Goal: Information Seeking & Learning: Learn about a topic

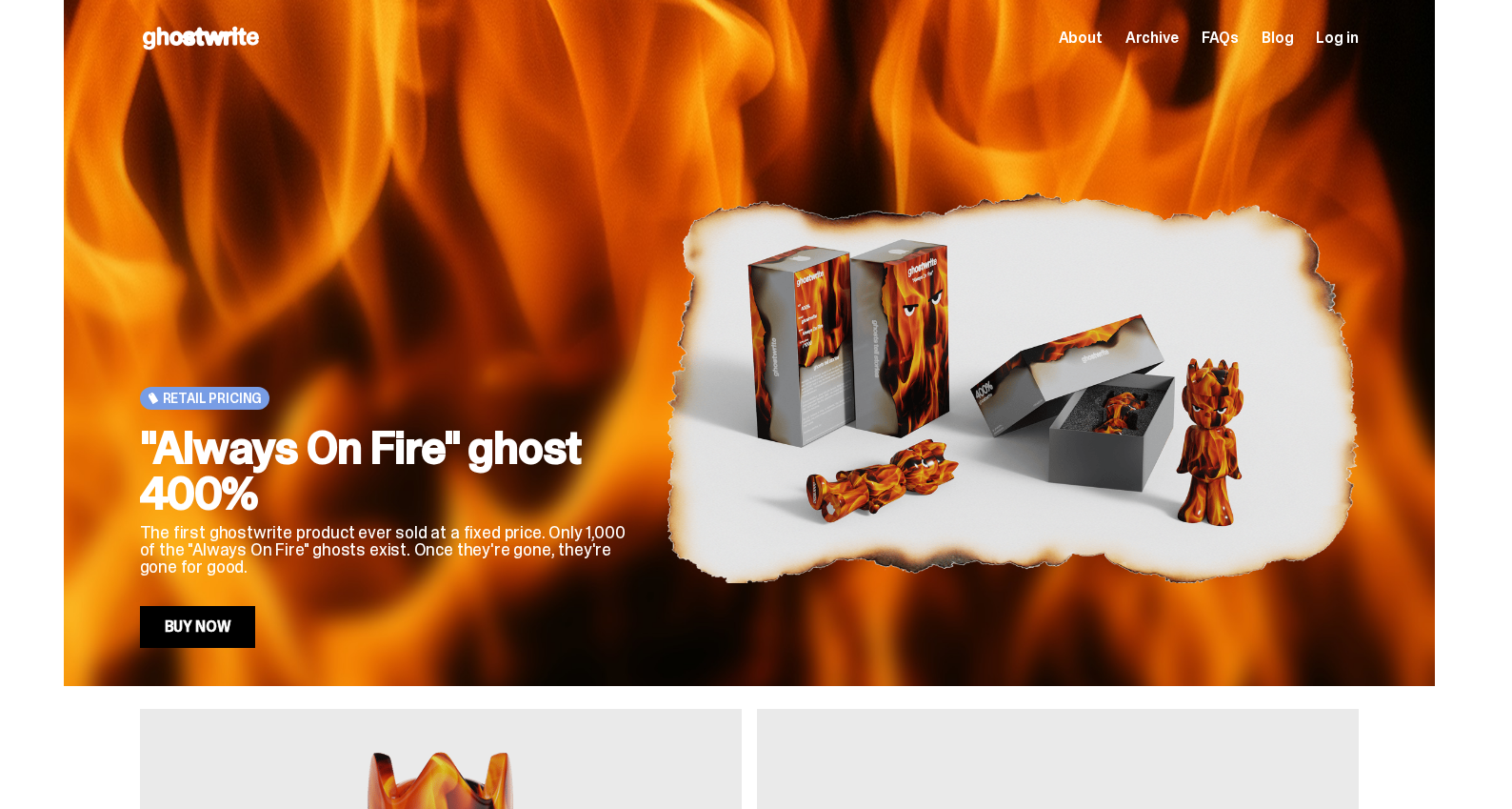
drag, startPoint x: 1163, startPoint y: 36, endPoint x: 1163, endPoint y: 50, distance: 14.0
click at [1162, 36] on span "Archive" at bounding box center [1152, 38] width 54 height 16
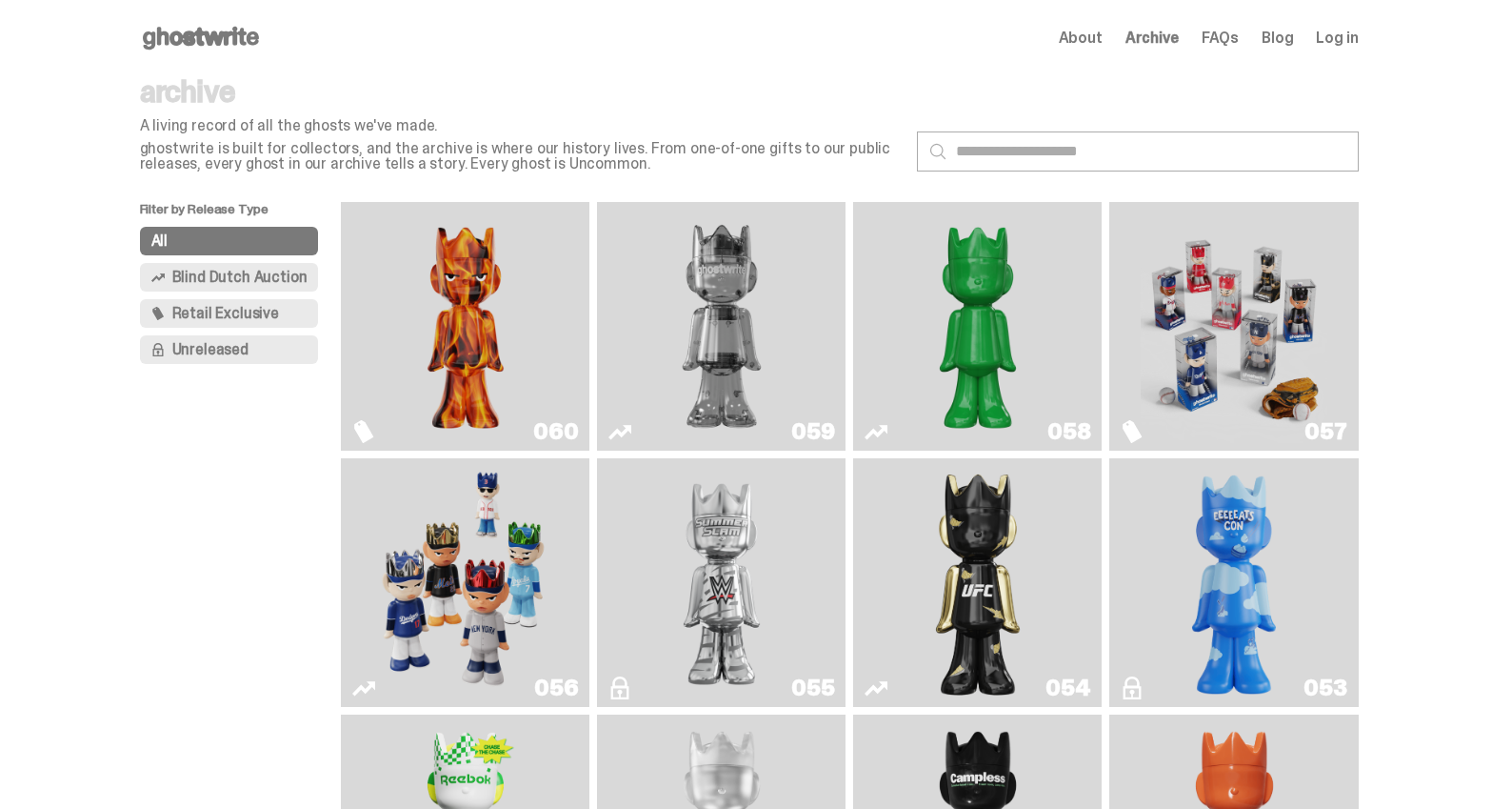
click at [1323, 321] on img "Game Face (2025)" at bounding box center [1234, 325] width 187 height 234
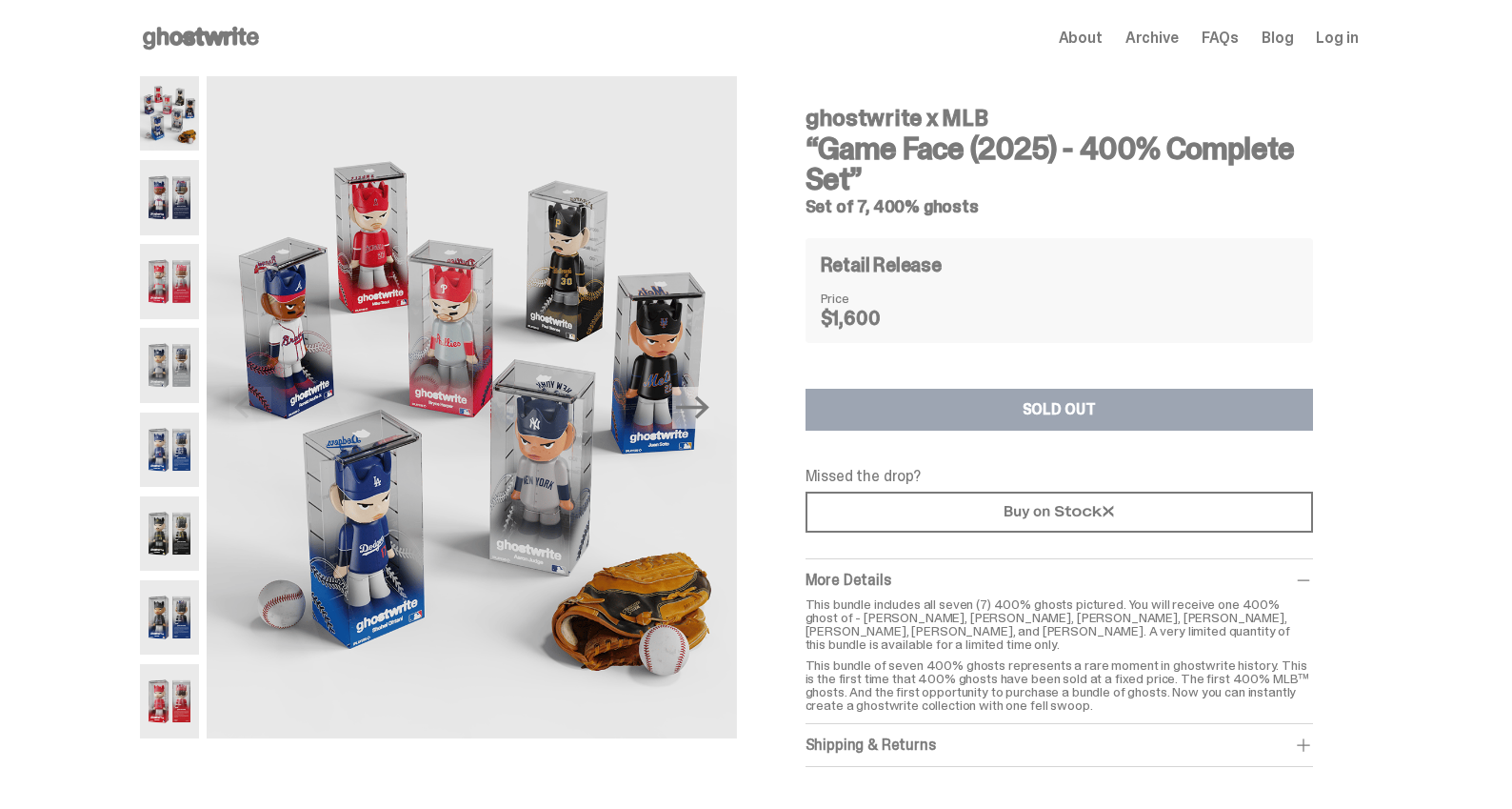
click at [1290, 159] on h3 "“Game Face (2025) - 400% Complete Set”" at bounding box center [1060, 163] width 508 height 61
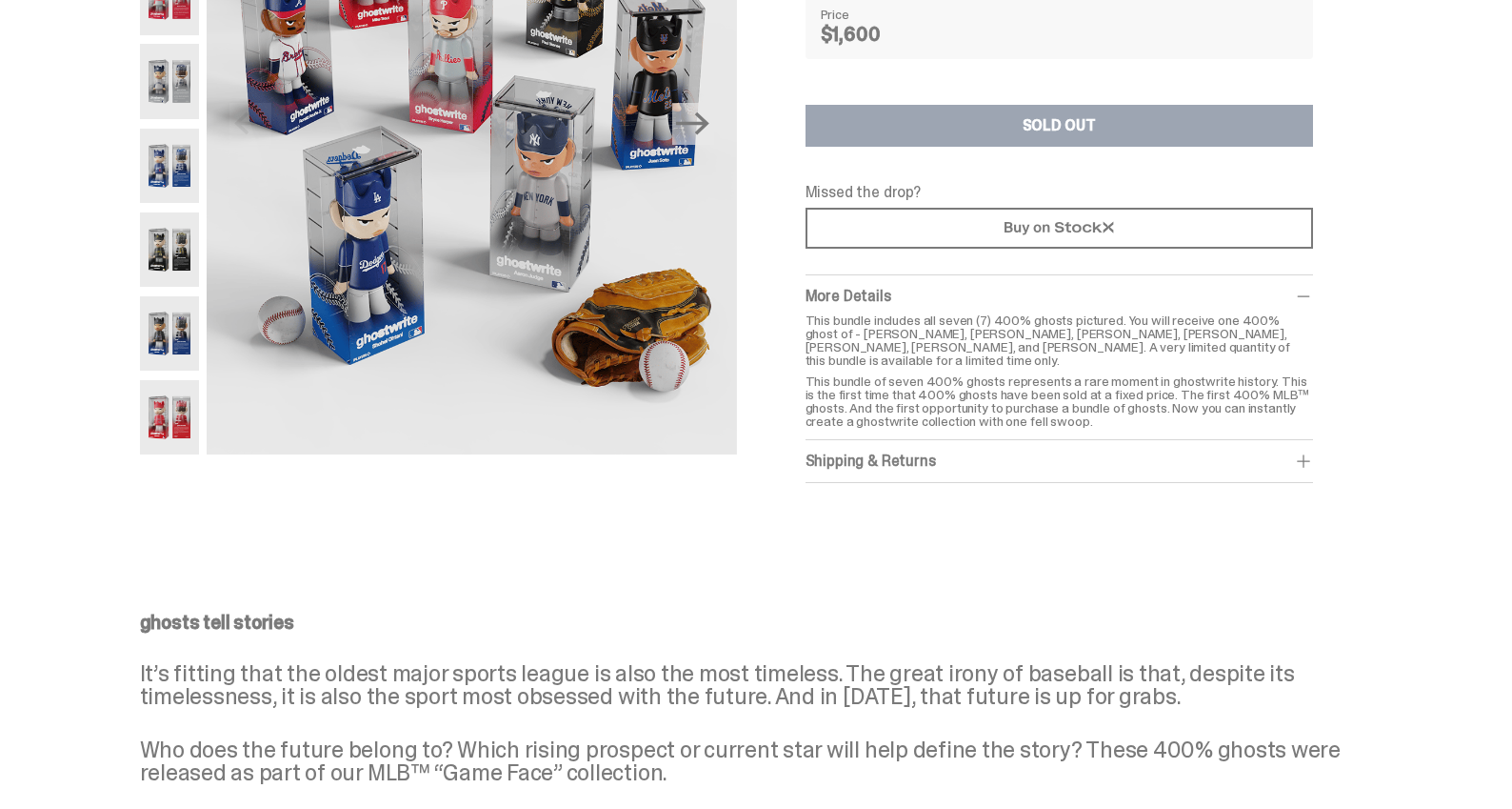
scroll to position [283, 0]
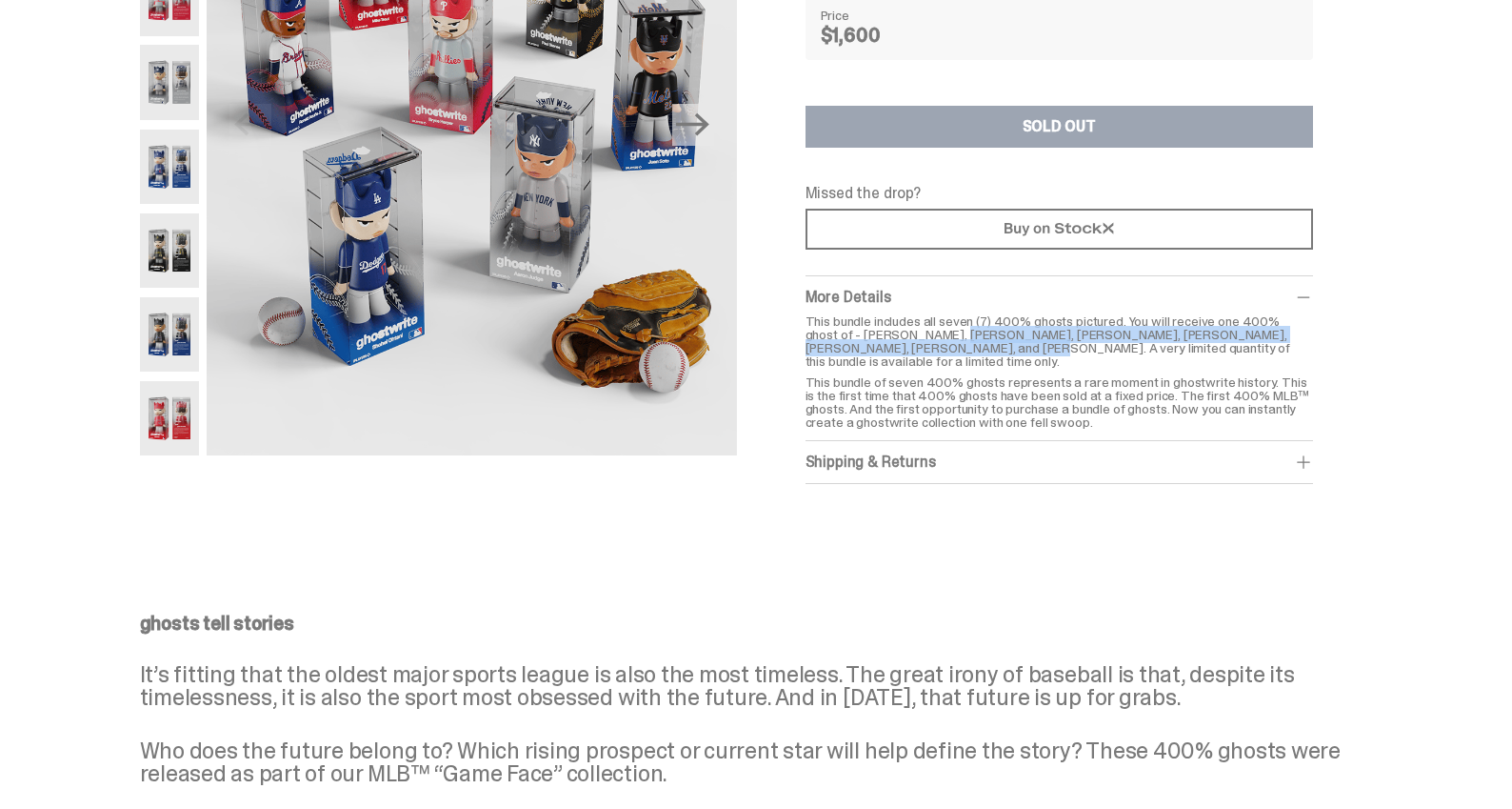
drag, startPoint x: 919, startPoint y: 332, endPoint x: 890, endPoint y: 346, distance: 32.2
click at [890, 346] on p "This bundle includes all seven (7) 400% ghosts pictured. You will receive one 4…" at bounding box center [1060, 341] width 508 height 54
click at [891, 346] on p "This bundle includes all seven (7) 400% ghosts pictured. You will receive one 4…" at bounding box center [1060, 341] width 508 height 54
drag, startPoint x: 920, startPoint y: 334, endPoint x: 893, endPoint y: 343, distance: 28.5
click at [893, 344] on p "This bundle includes all seven (7) 400% ghosts pictured. You will receive one 4…" at bounding box center [1060, 341] width 508 height 54
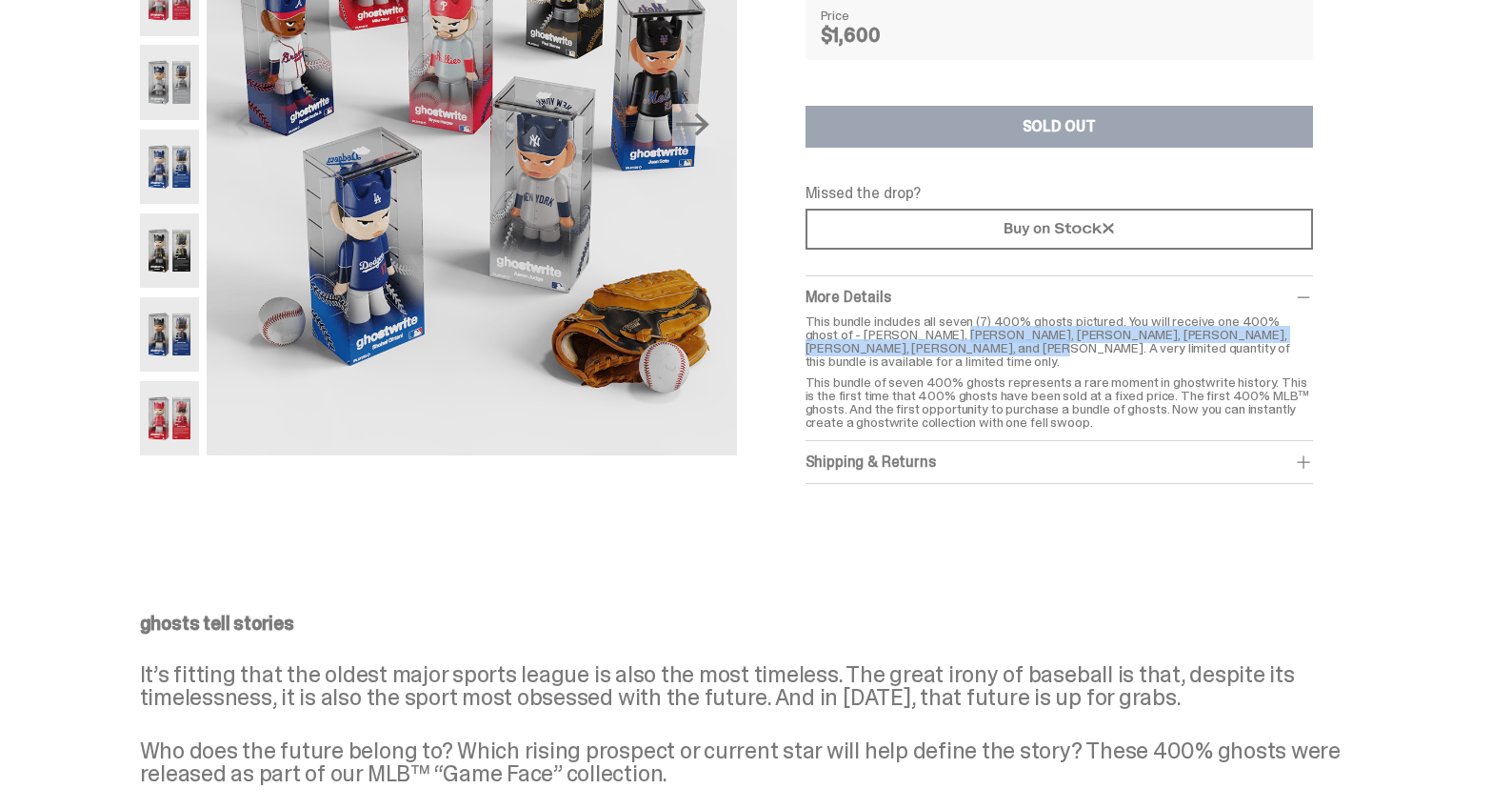
copy p "[PERSON_NAME], [PERSON_NAME], [PERSON_NAME], [PERSON_NAME], [PERSON_NAME], and …"
click at [1464, 103] on div "ghostwrite x MLB “Game Face (2025) - 400% Complete Set” Set of 7, 400% ghosts P…" at bounding box center [748, 157] width 1497 height 729
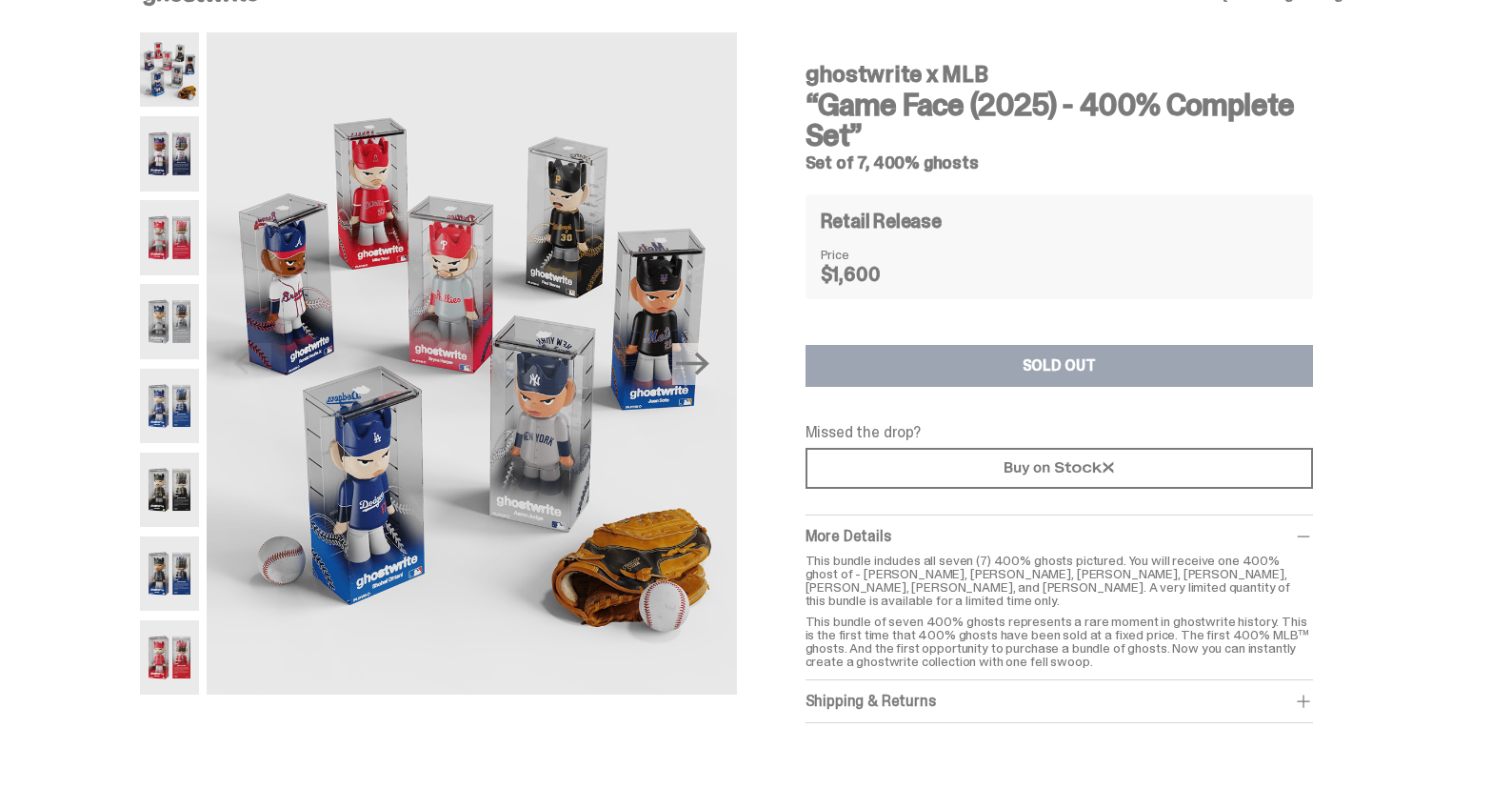
scroll to position [36, 0]
